Goal: Task Accomplishment & Management: Manage account settings

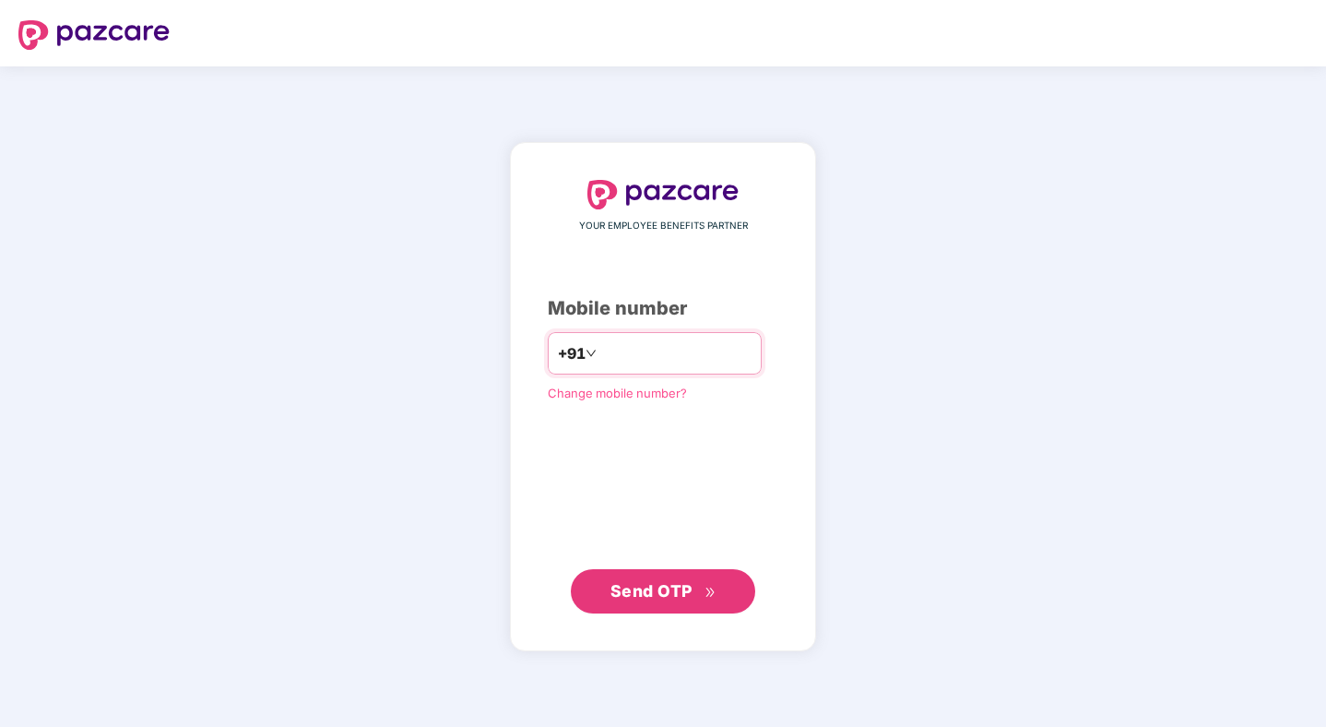
click at [650, 351] on input "number" at bounding box center [675, 353] width 151 height 30
type input "**********"
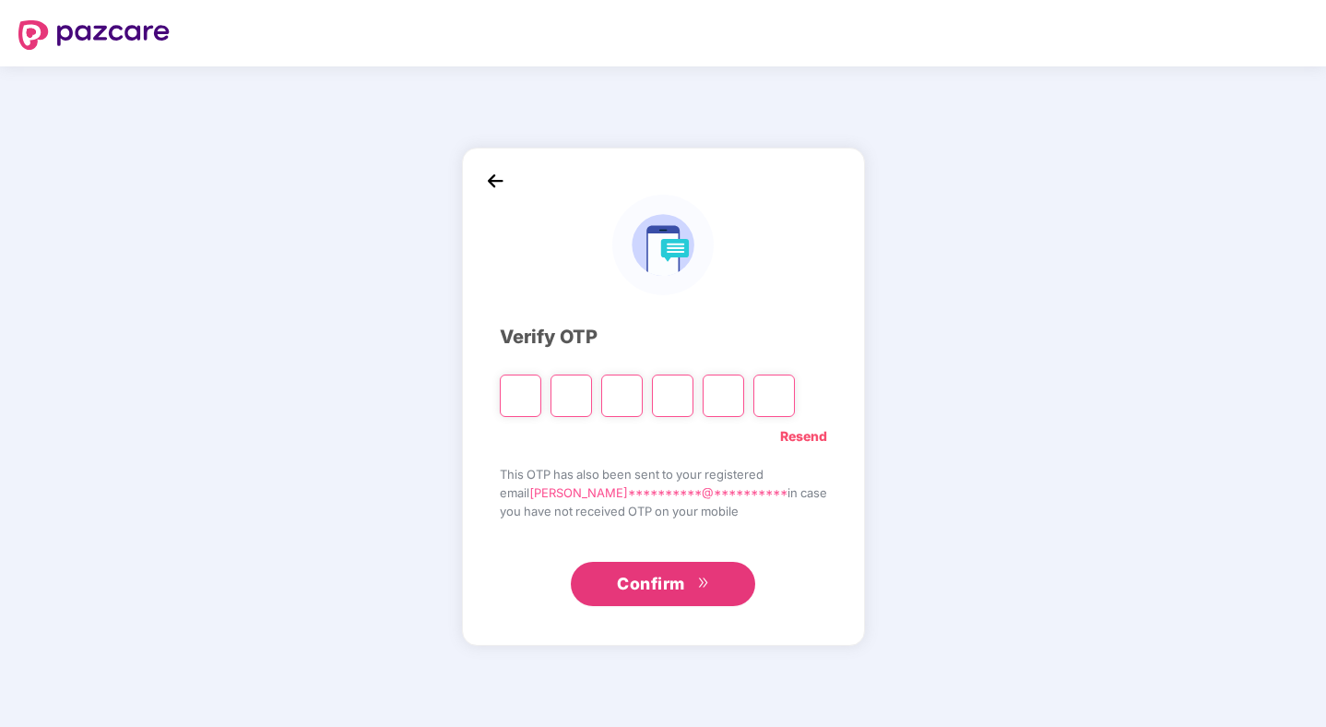
type input "*"
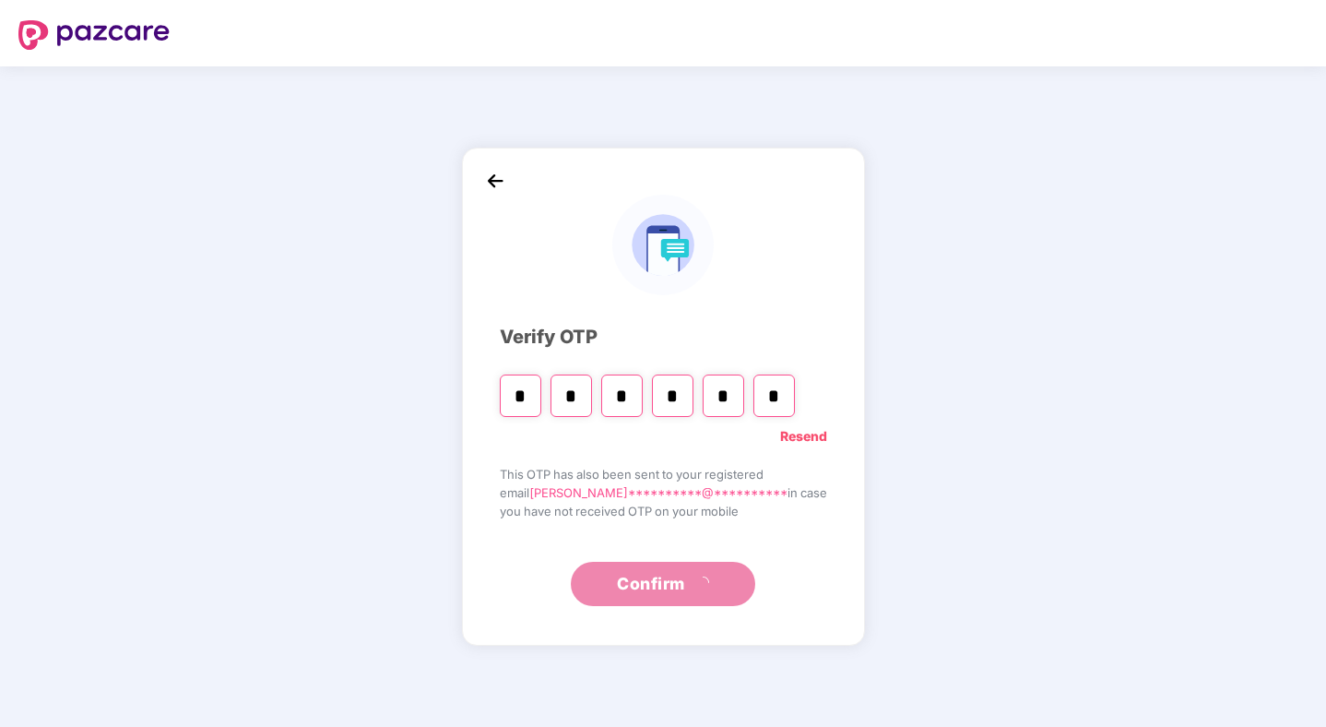
type input "*"
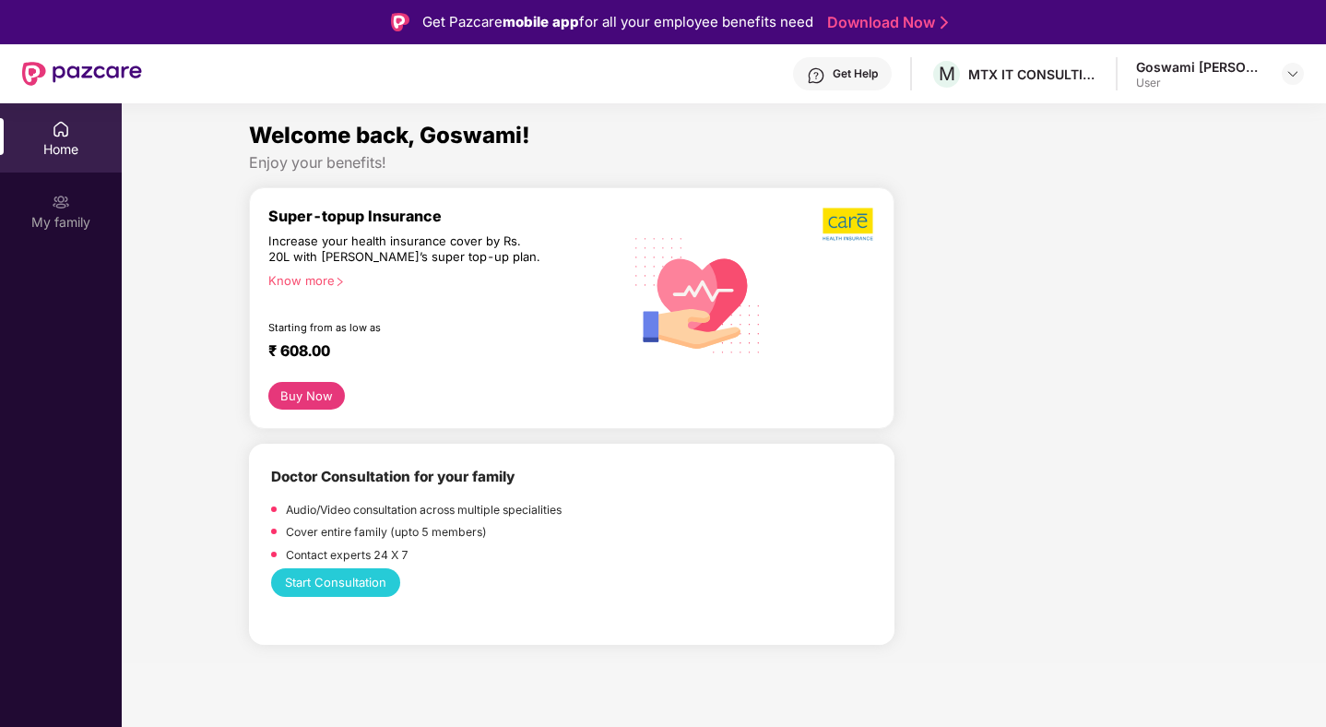
click at [1171, 73] on div "Goswami [PERSON_NAME]" at bounding box center [1200, 67] width 129 height 18
click at [1301, 75] on div at bounding box center [1293, 74] width 22 height 22
click at [1207, 177] on div "Goswami [PERSON_NAME]" at bounding box center [1223, 169] width 170 height 18
click at [1297, 68] on img at bounding box center [1293, 73] width 15 height 15
click at [1119, 178] on span "G" at bounding box center [1115, 174] width 11 height 22
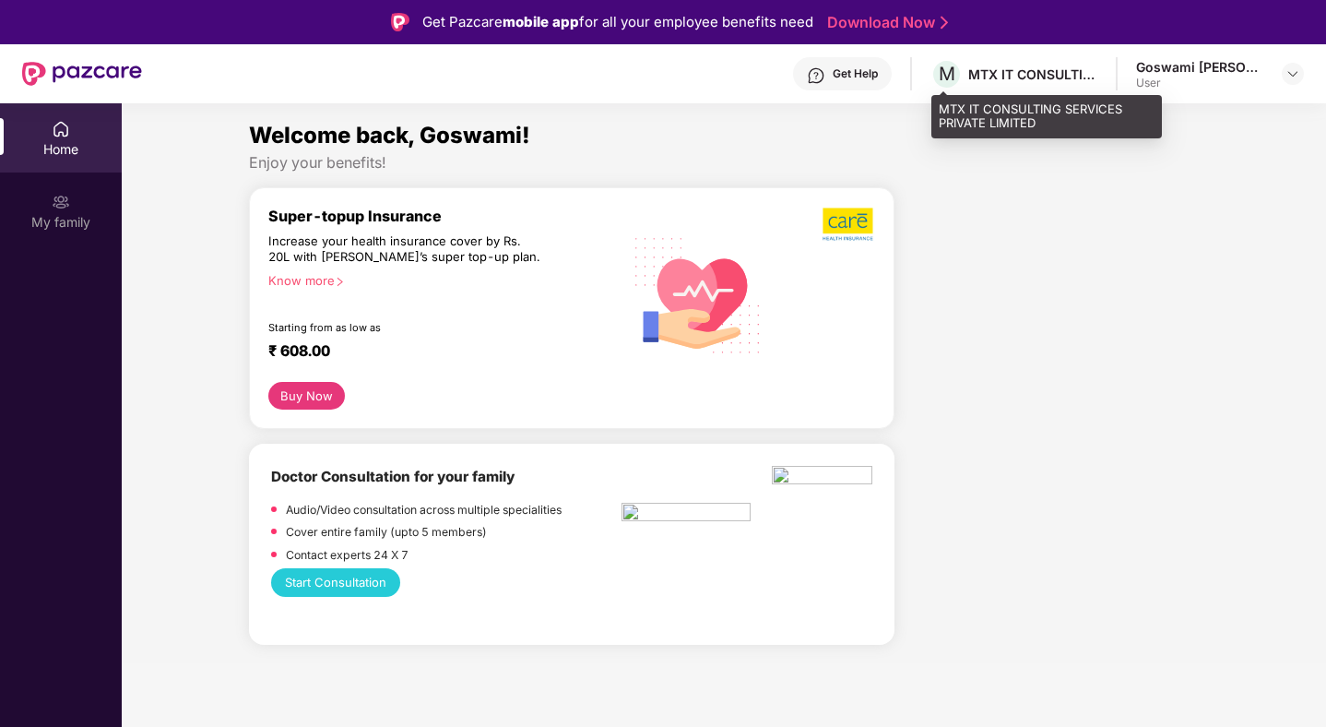
click at [1041, 73] on div "MTX IT CONSULTING SERVICES PRIVATE LIMITED" at bounding box center [1032, 74] width 129 height 18
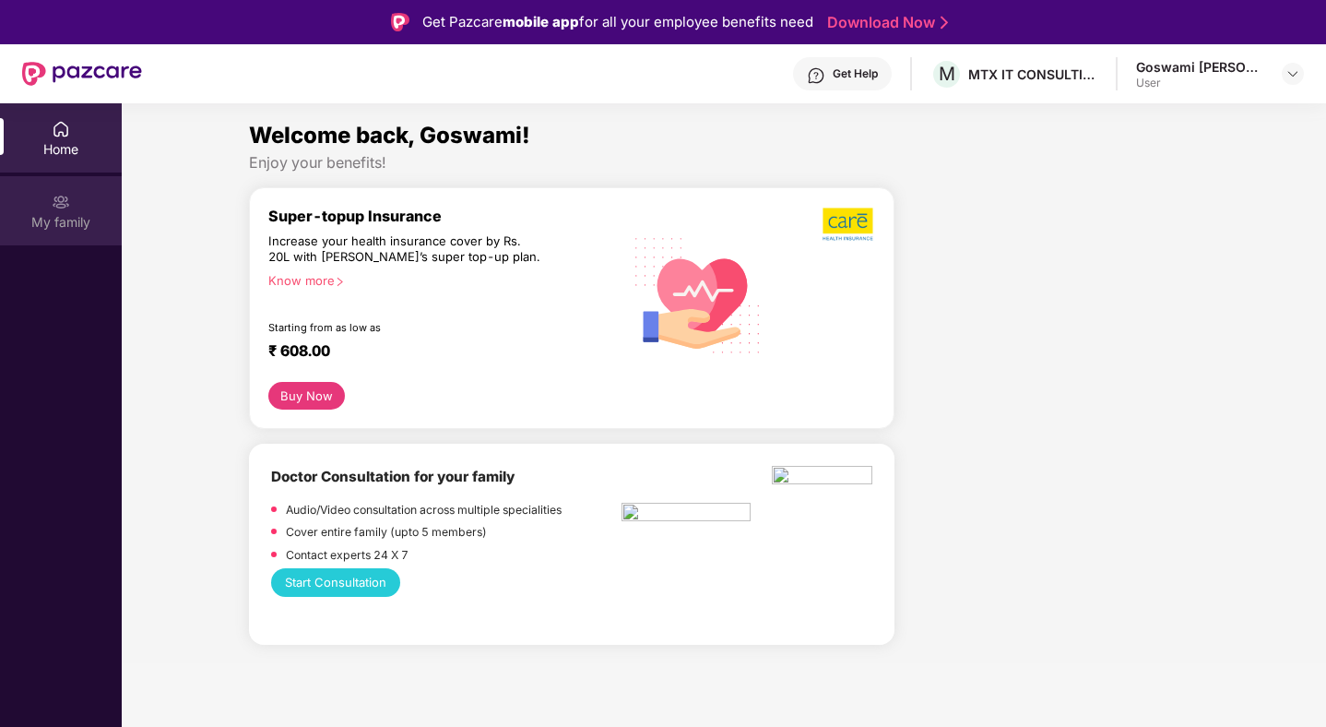
click at [56, 213] on div "My family" at bounding box center [61, 222] width 122 height 18
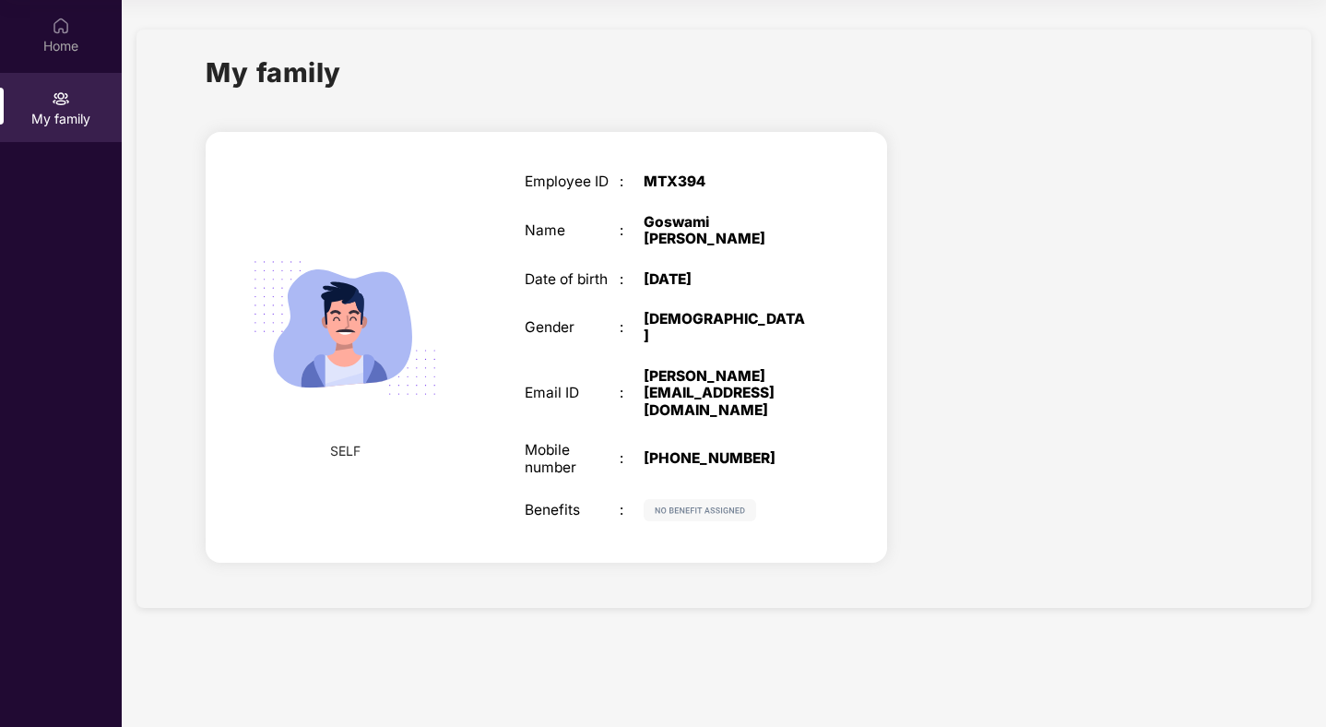
scroll to position [52, 0]
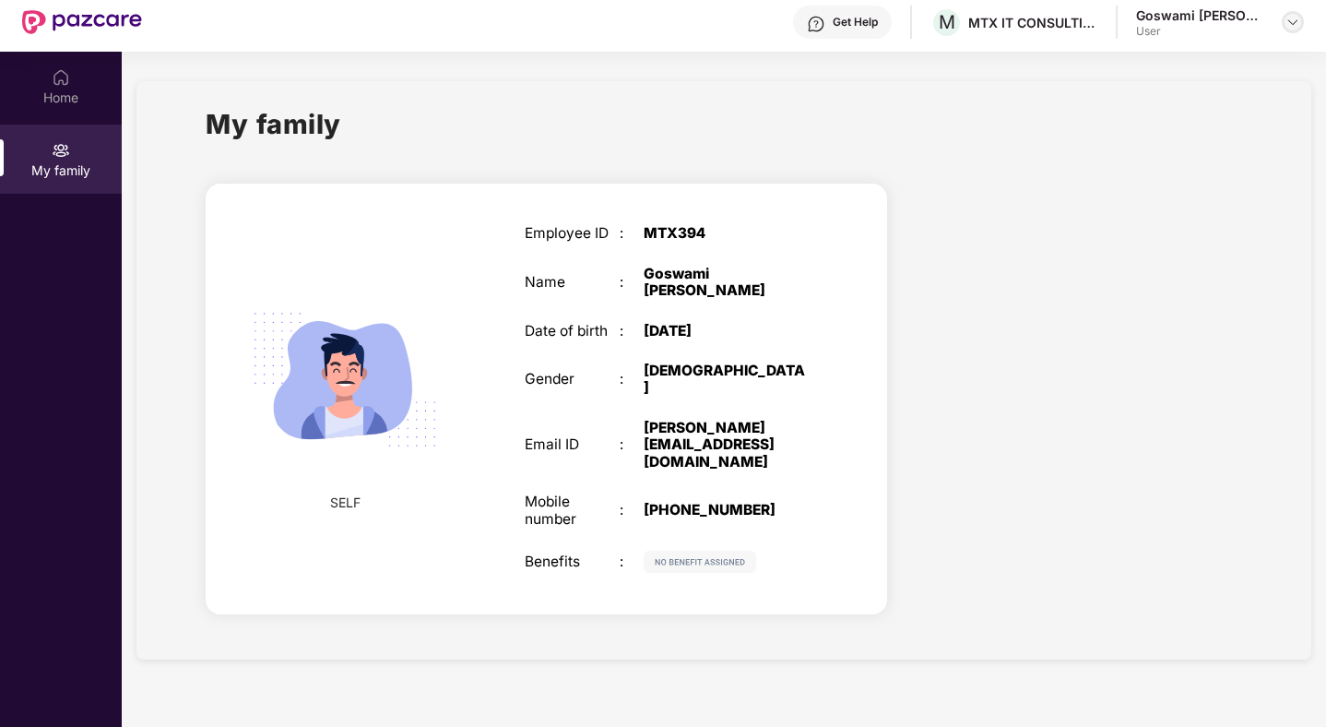
click at [1294, 21] on img at bounding box center [1293, 22] width 15 height 15
click at [1144, 59] on div "Logout" at bounding box center [1206, 66] width 240 height 36
